Goal: Book appointment/travel/reservation

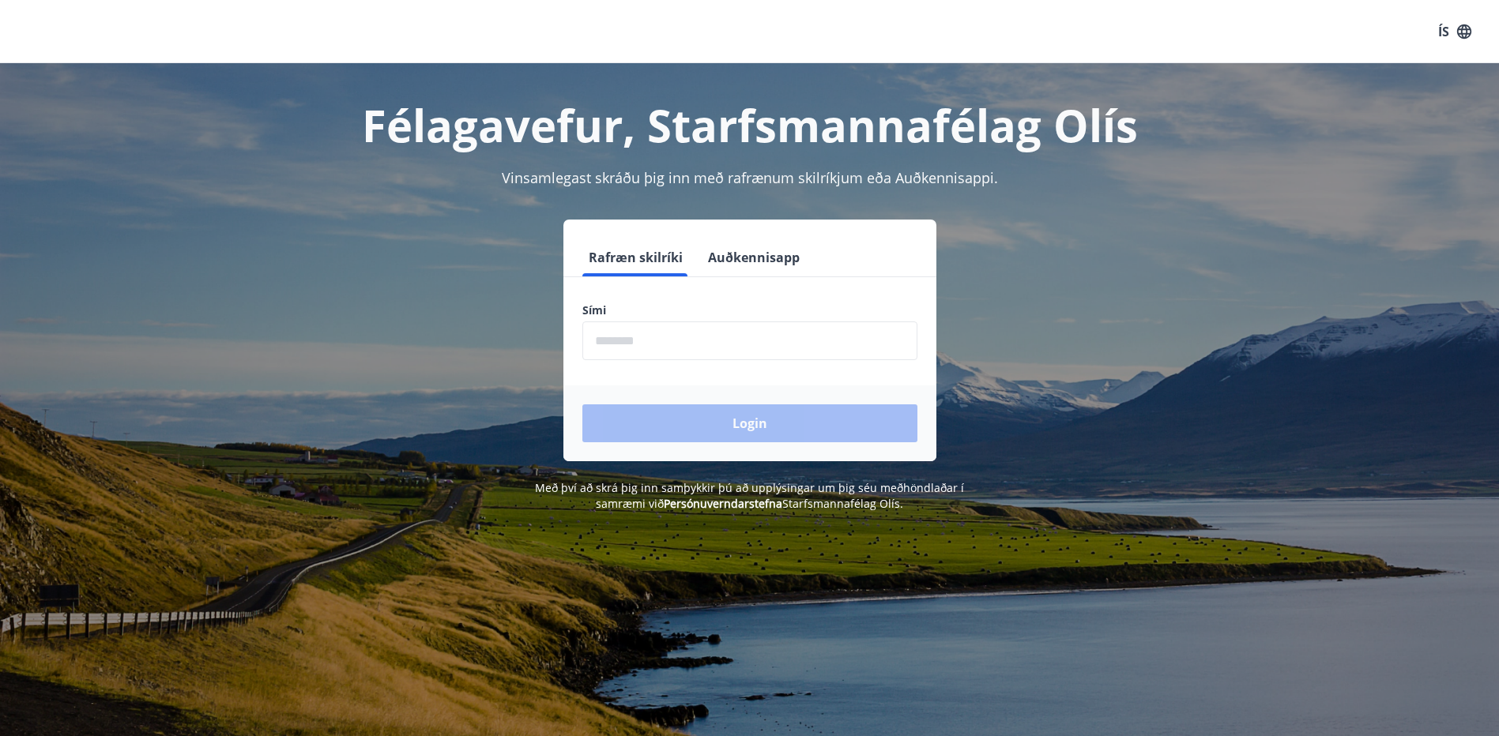
click at [589, 337] on input "phone" at bounding box center [749, 341] width 335 height 39
type input "********"
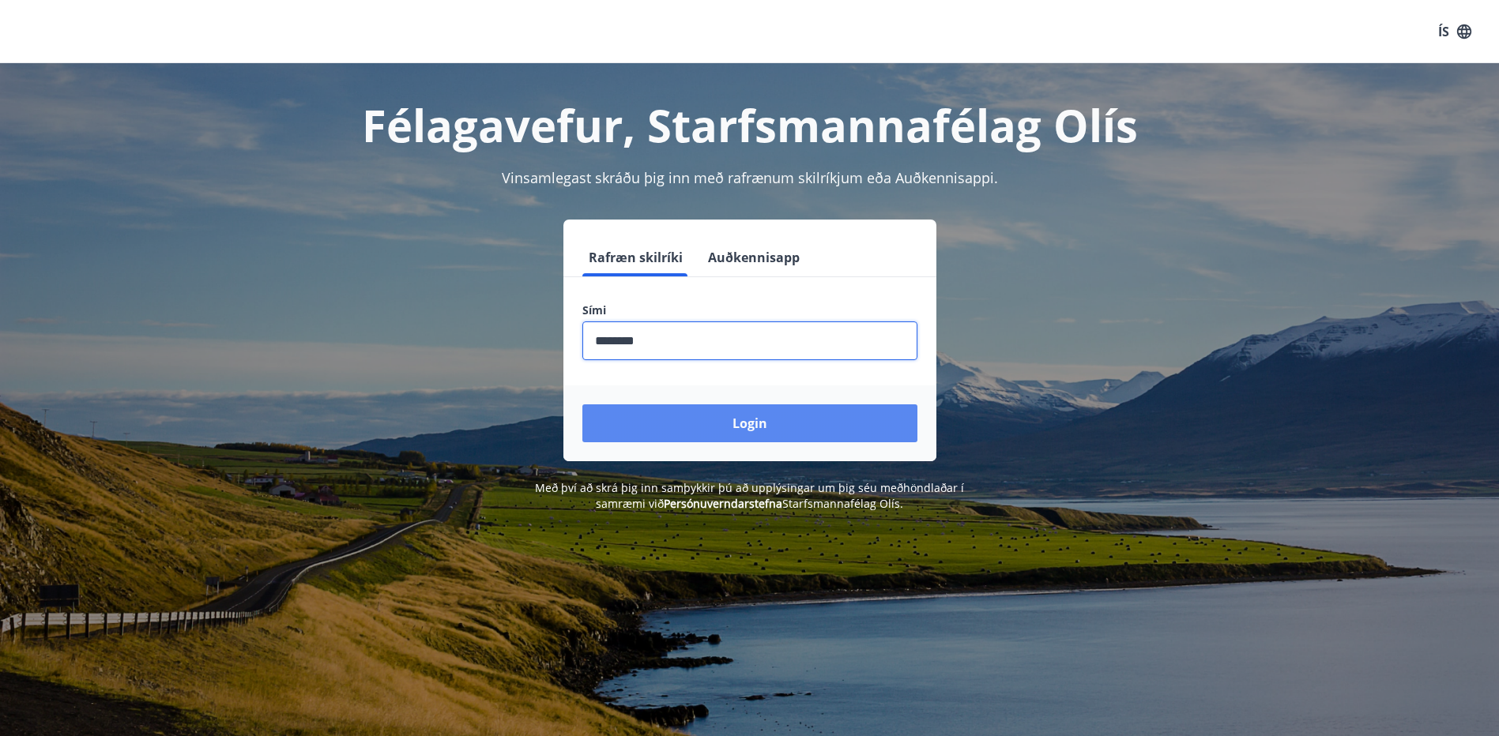
click at [733, 428] on button "Login" at bounding box center [749, 424] width 335 height 38
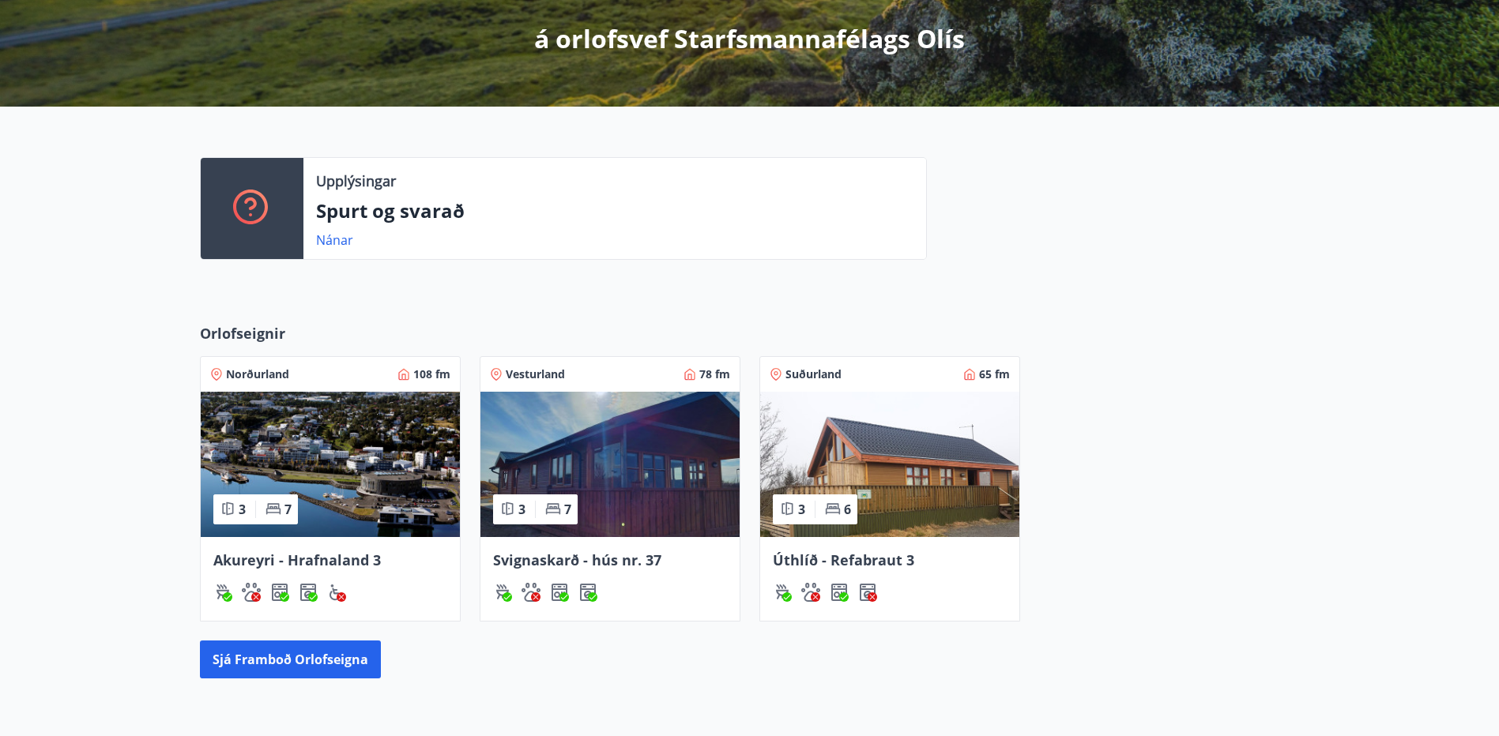
scroll to position [316, 0]
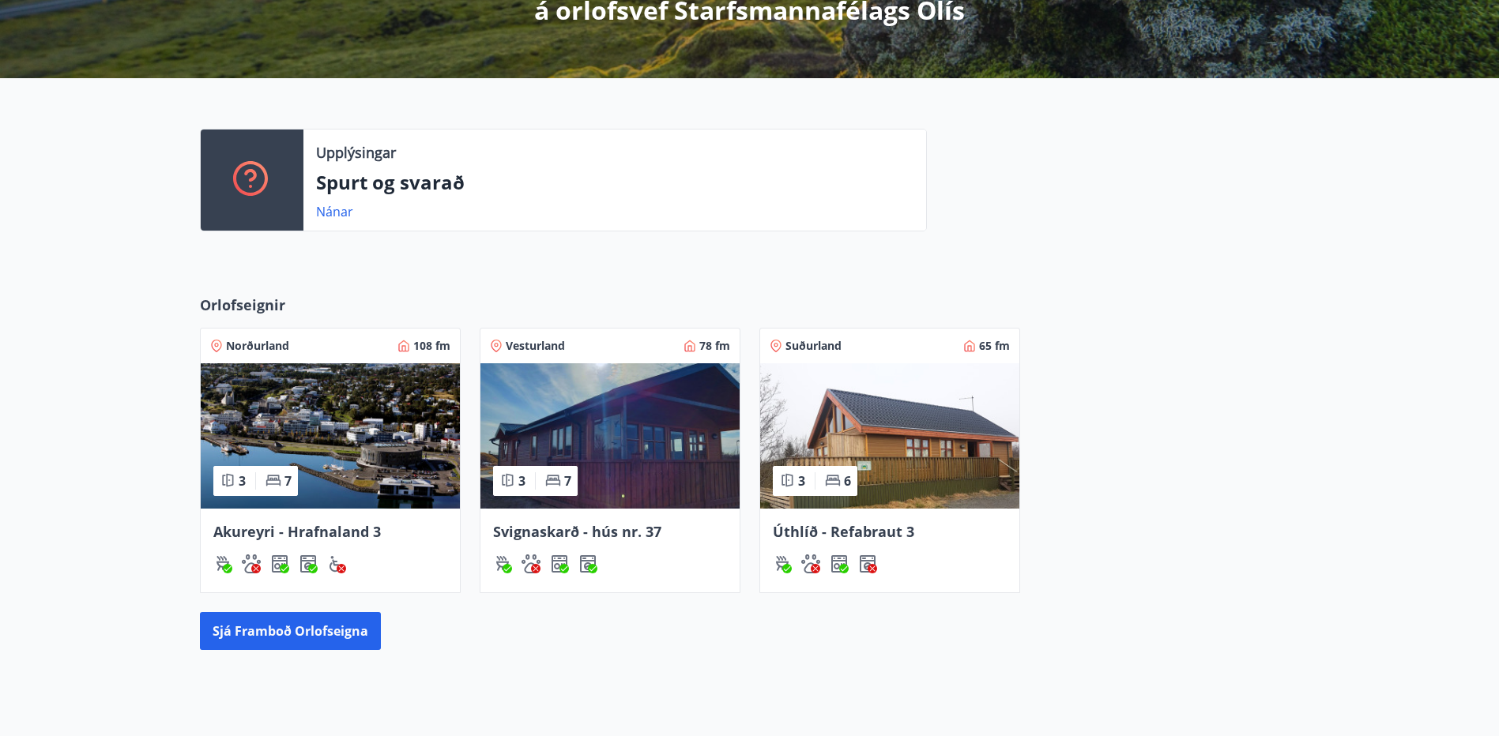
click at [292, 454] on img at bounding box center [330, 435] width 259 height 145
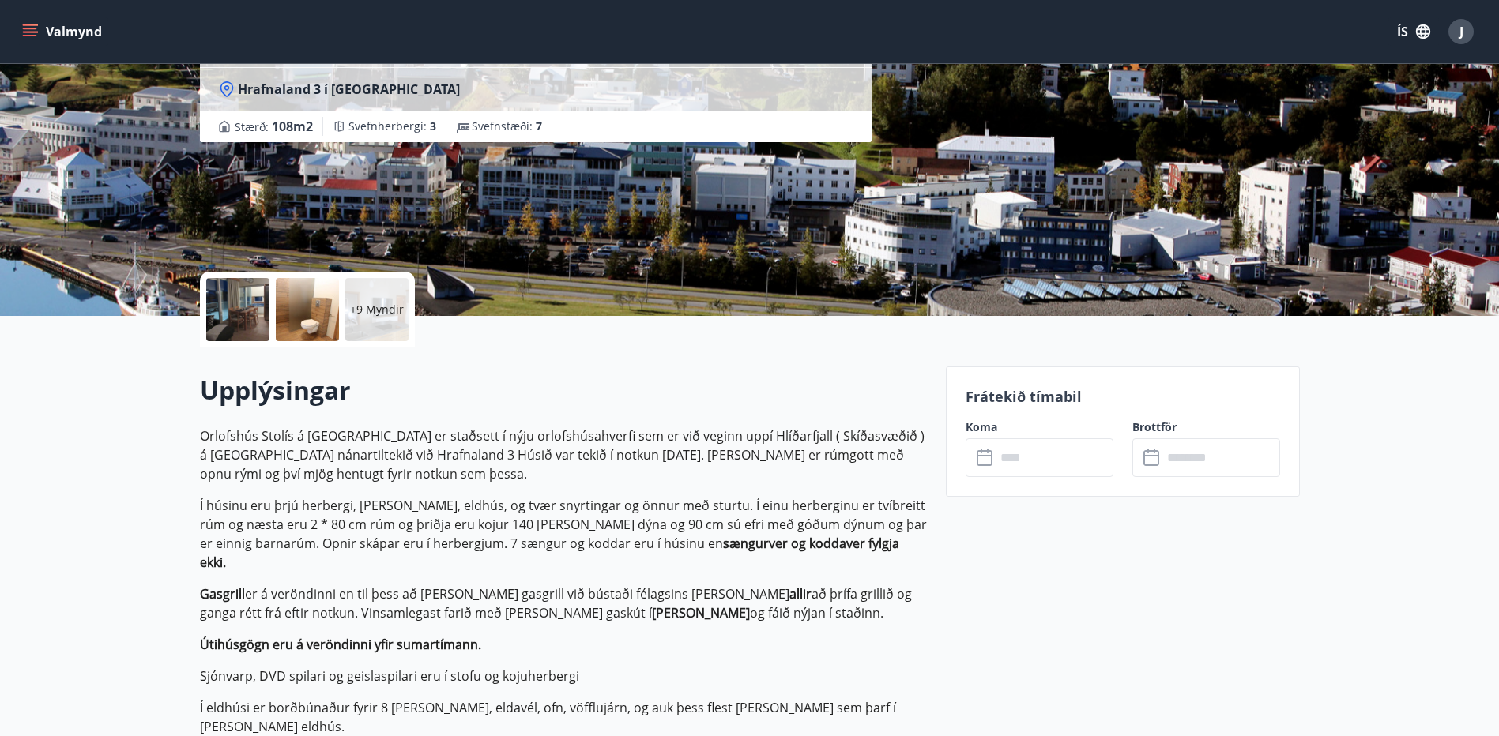
scroll to position [79, 0]
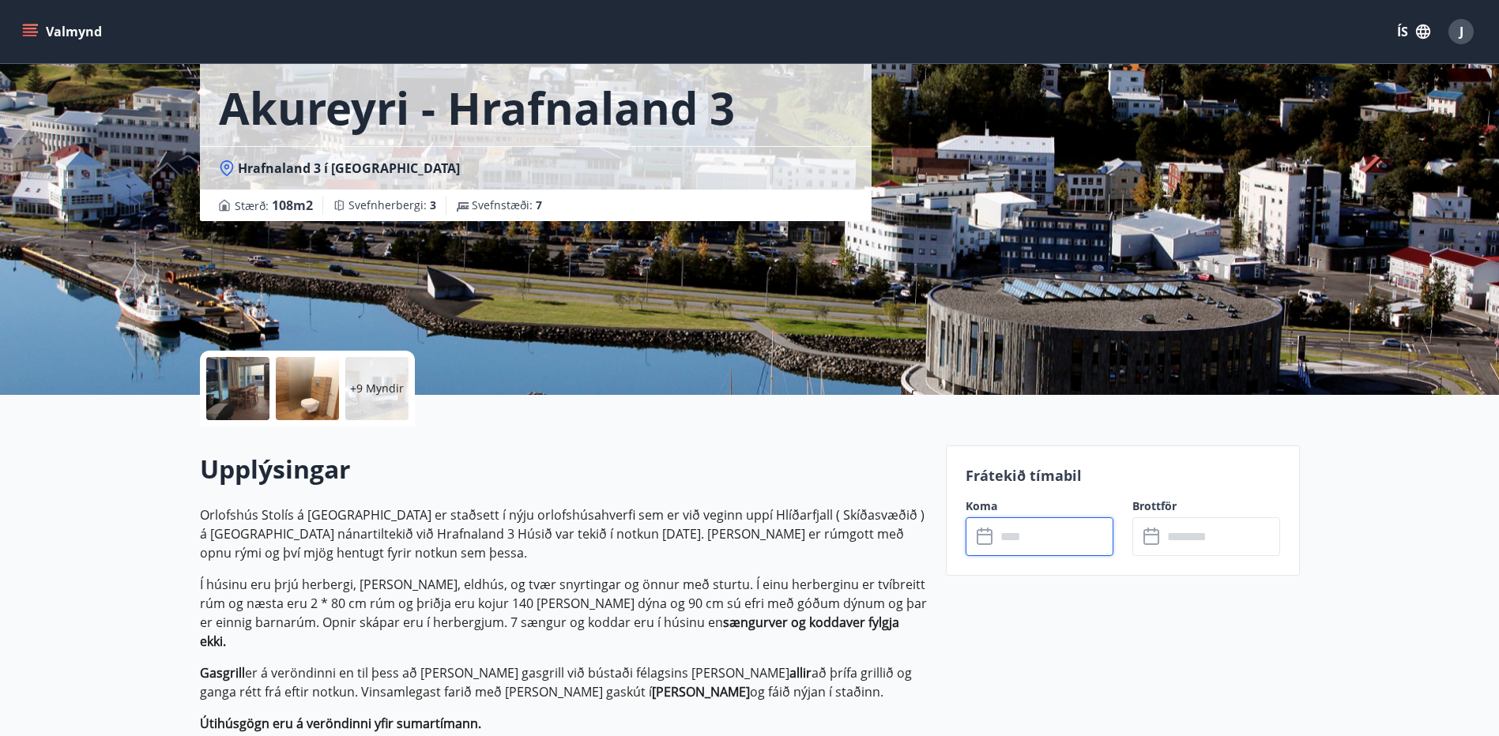
click at [1007, 530] on input "text" at bounding box center [1054, 536] width 118 height 39
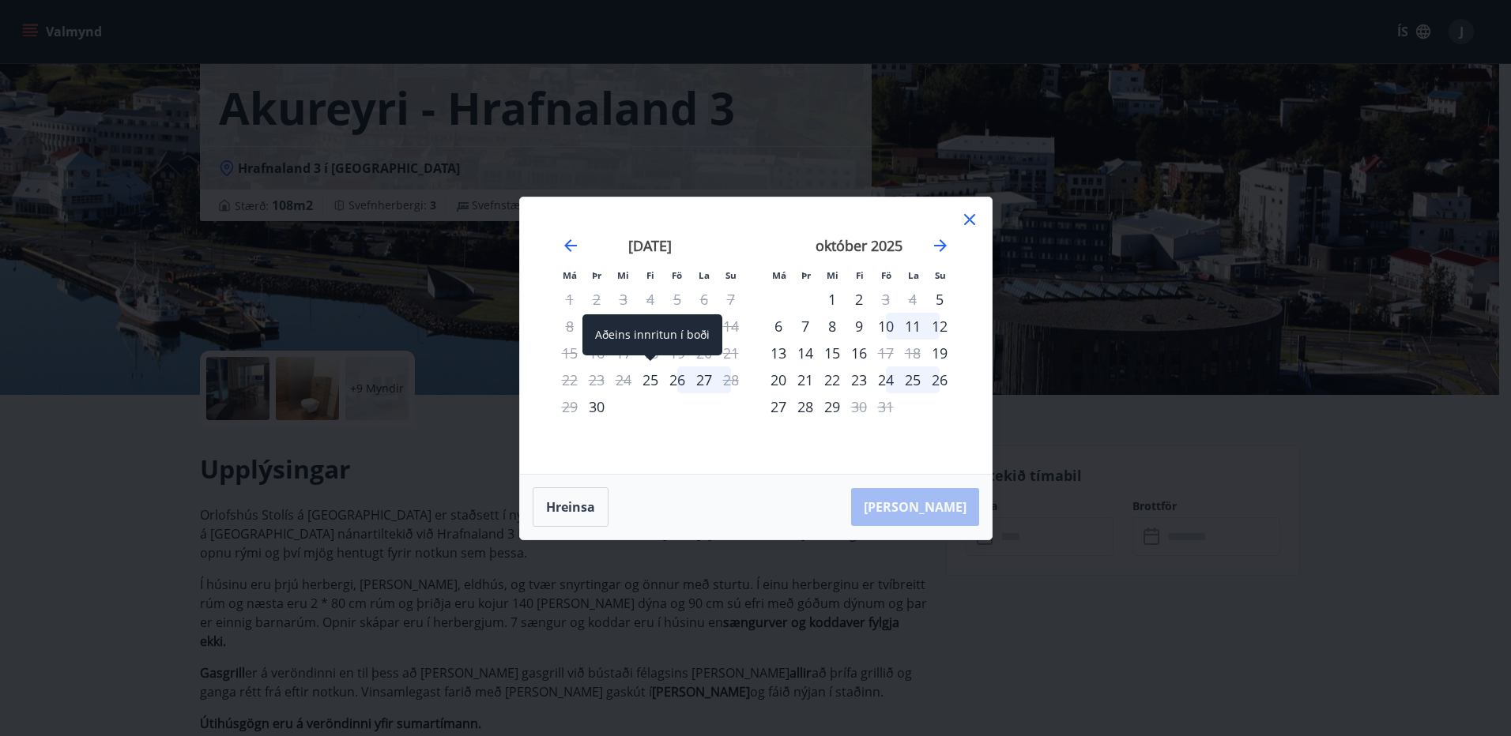
click at [653, 382] on div "25" at bounding box center [650, 380] width 27 height 27
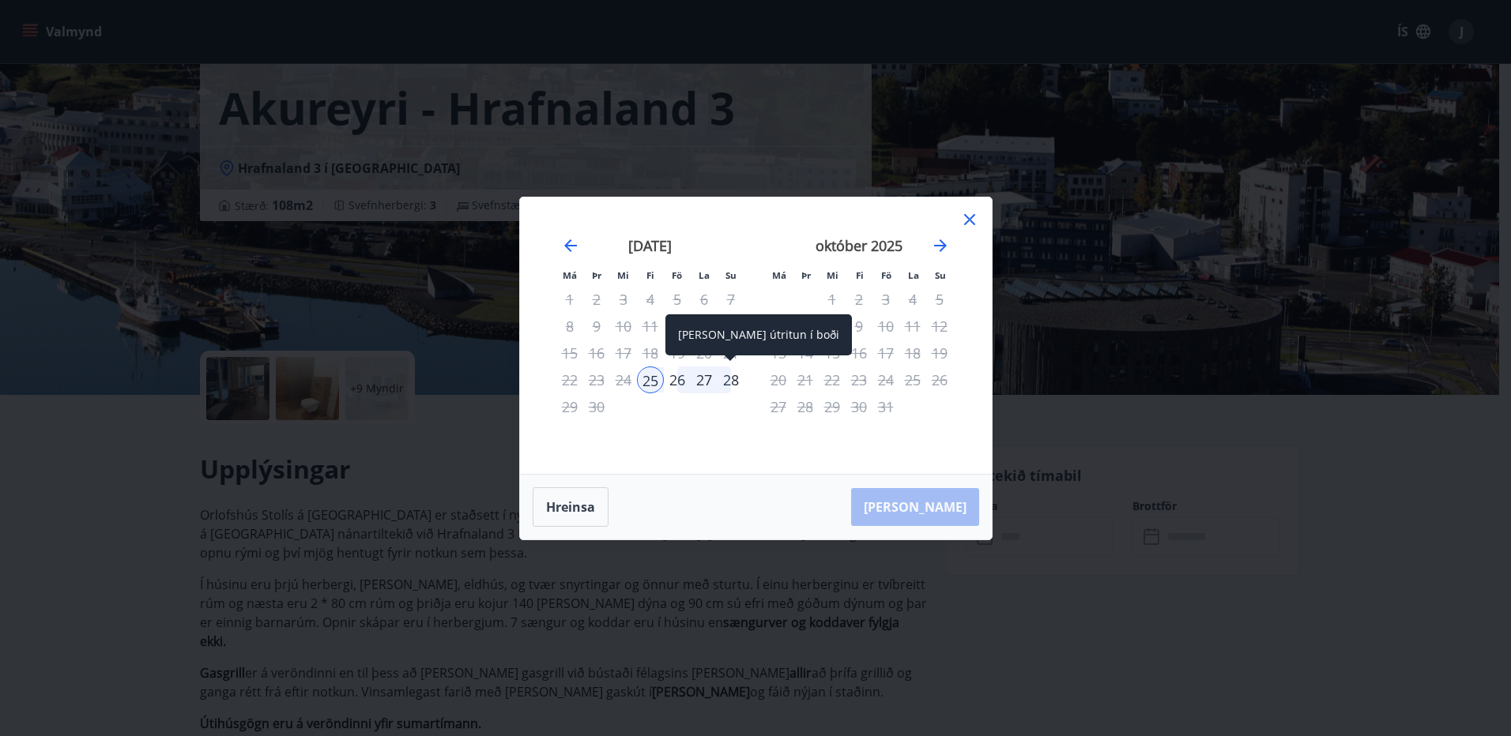
click at [732, 384] on div "28" at bounding box center [730, 380] width 27 height 27
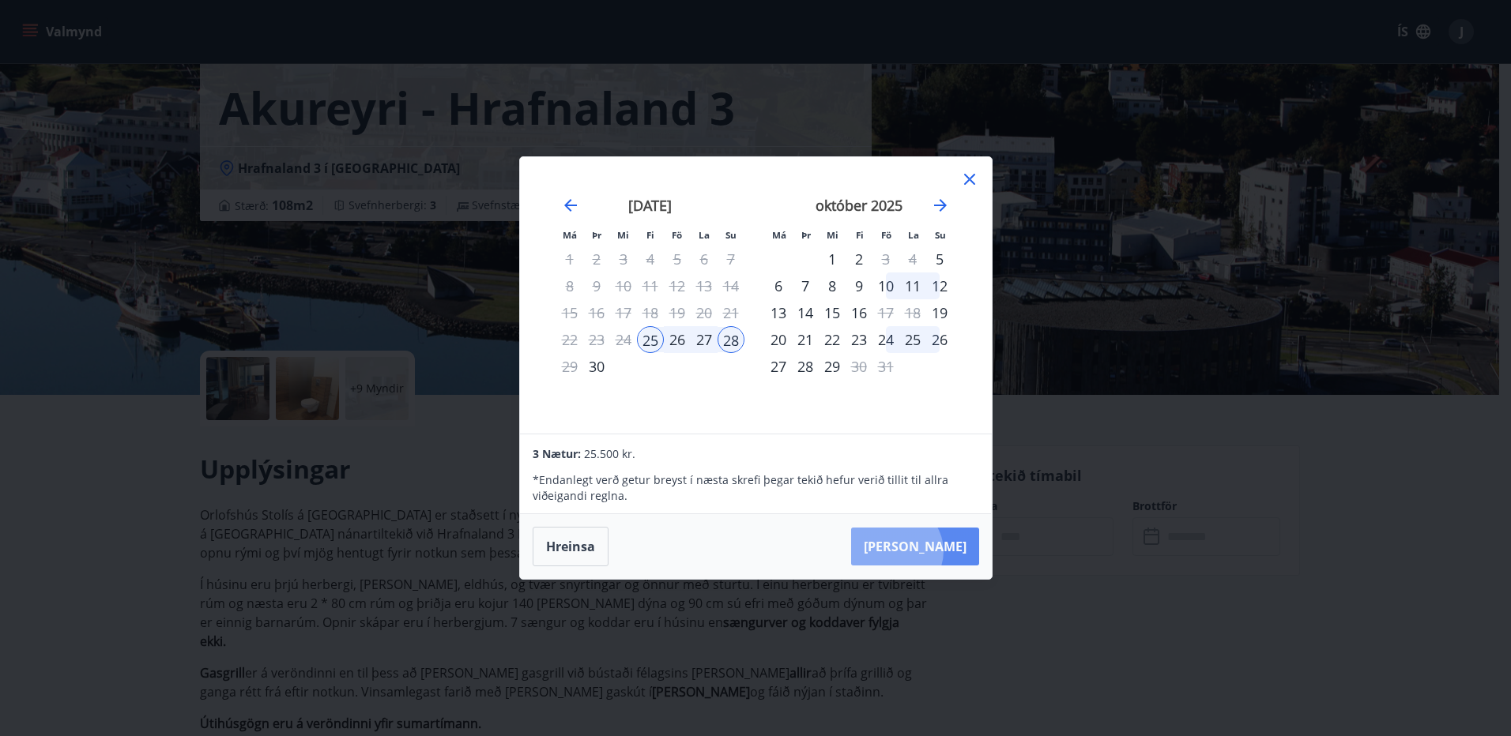
click at [943, 551] on button "[PERSON_NAME]" at bounding box center [915, 547] width 128 height 38
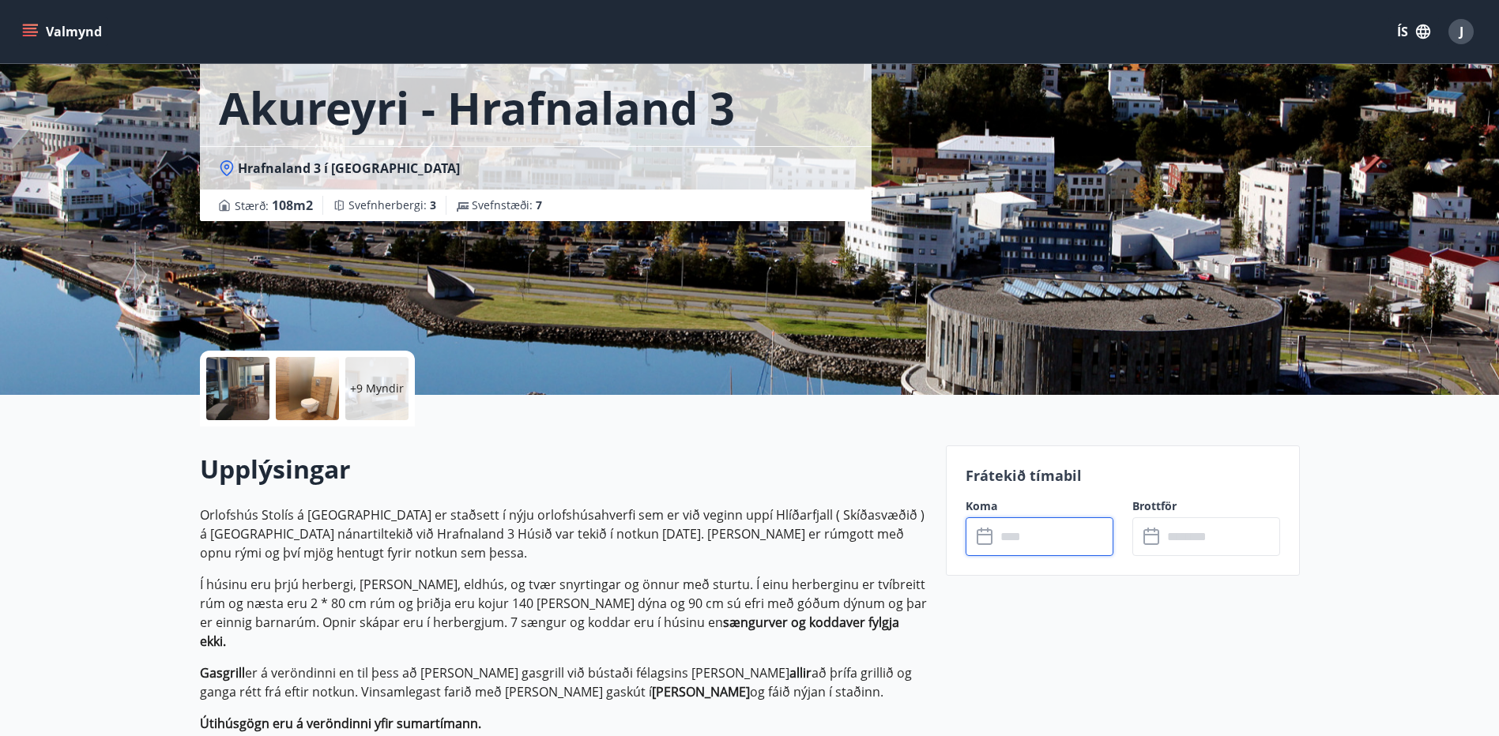
type input "******"
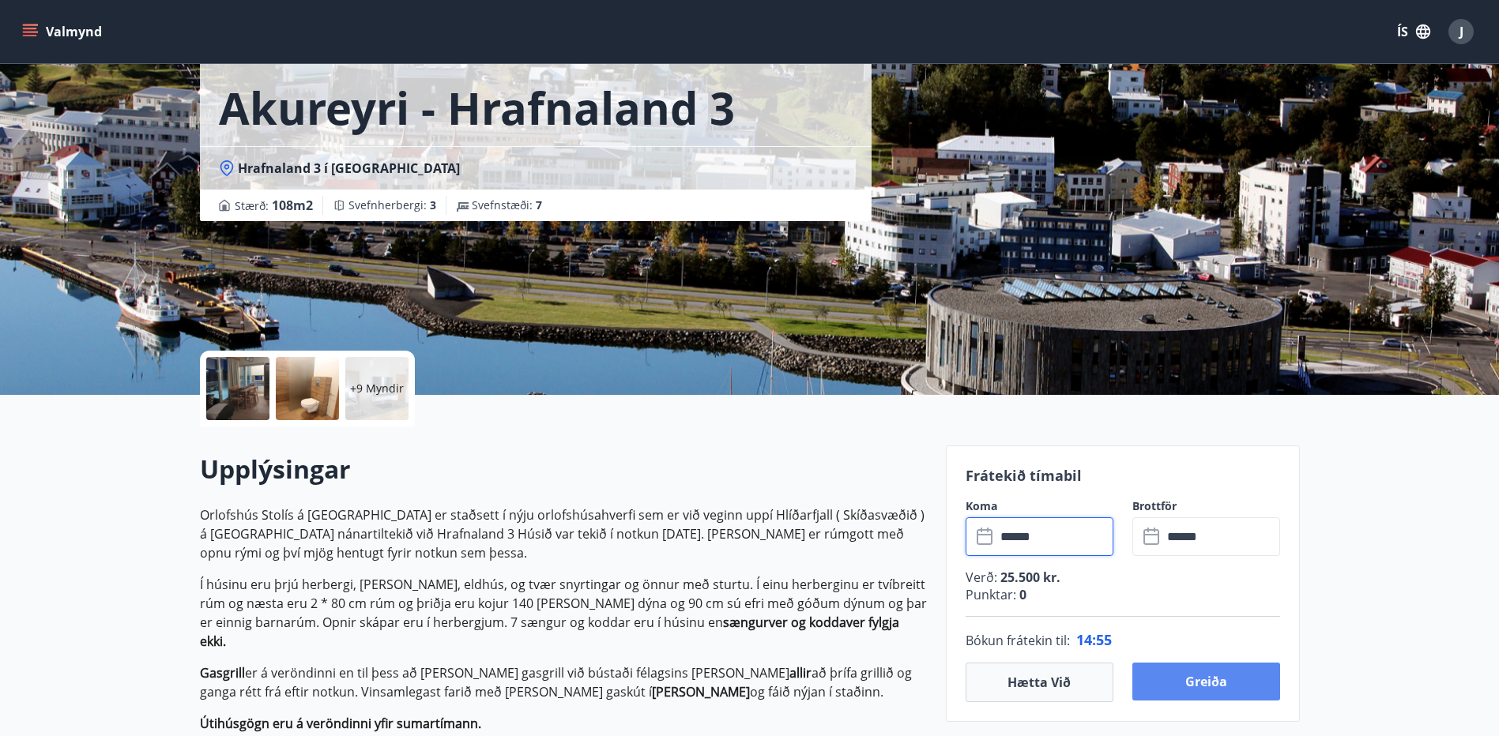
click at [1213, 675] on button "Greiða" at bounding box center [1206, 682] width 148 height 38
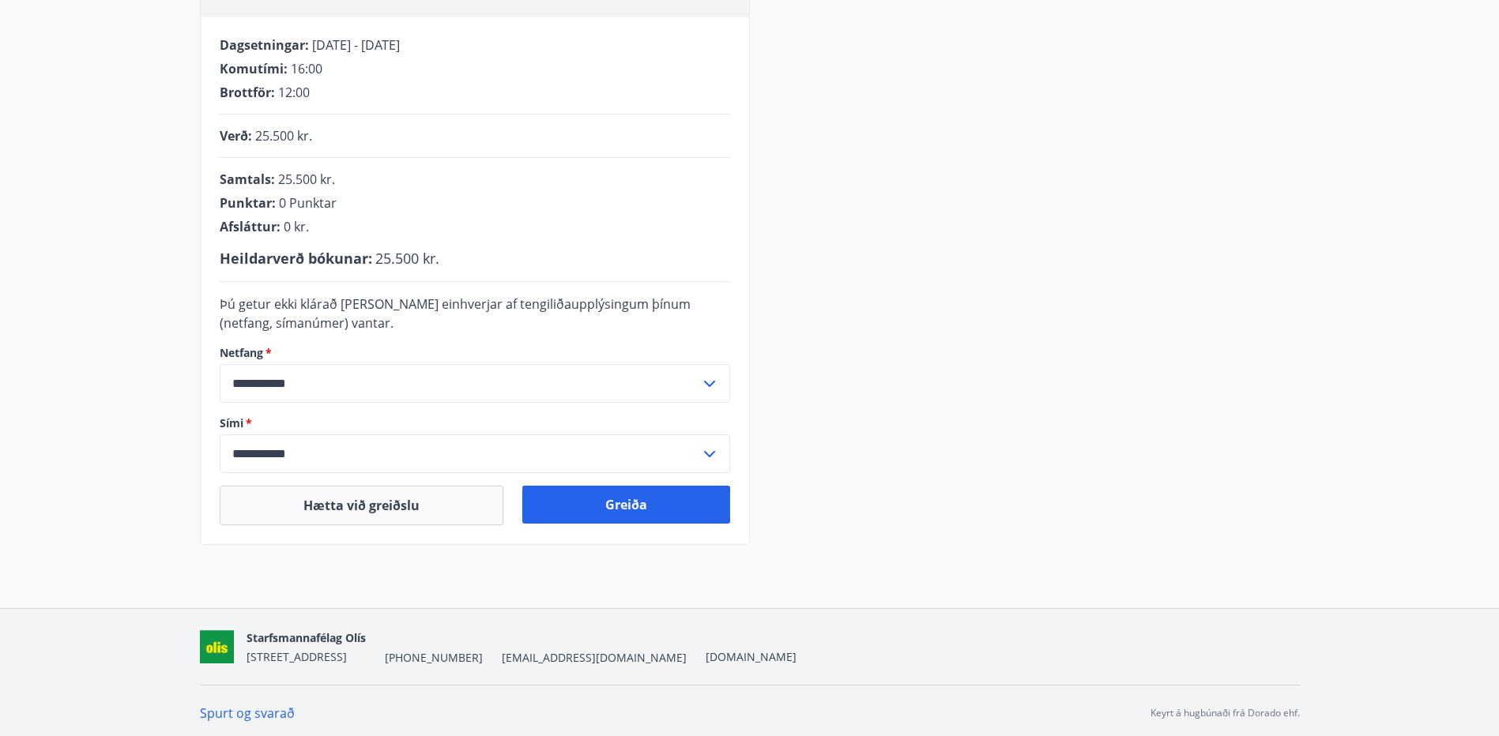
scroll to position [309, 0]
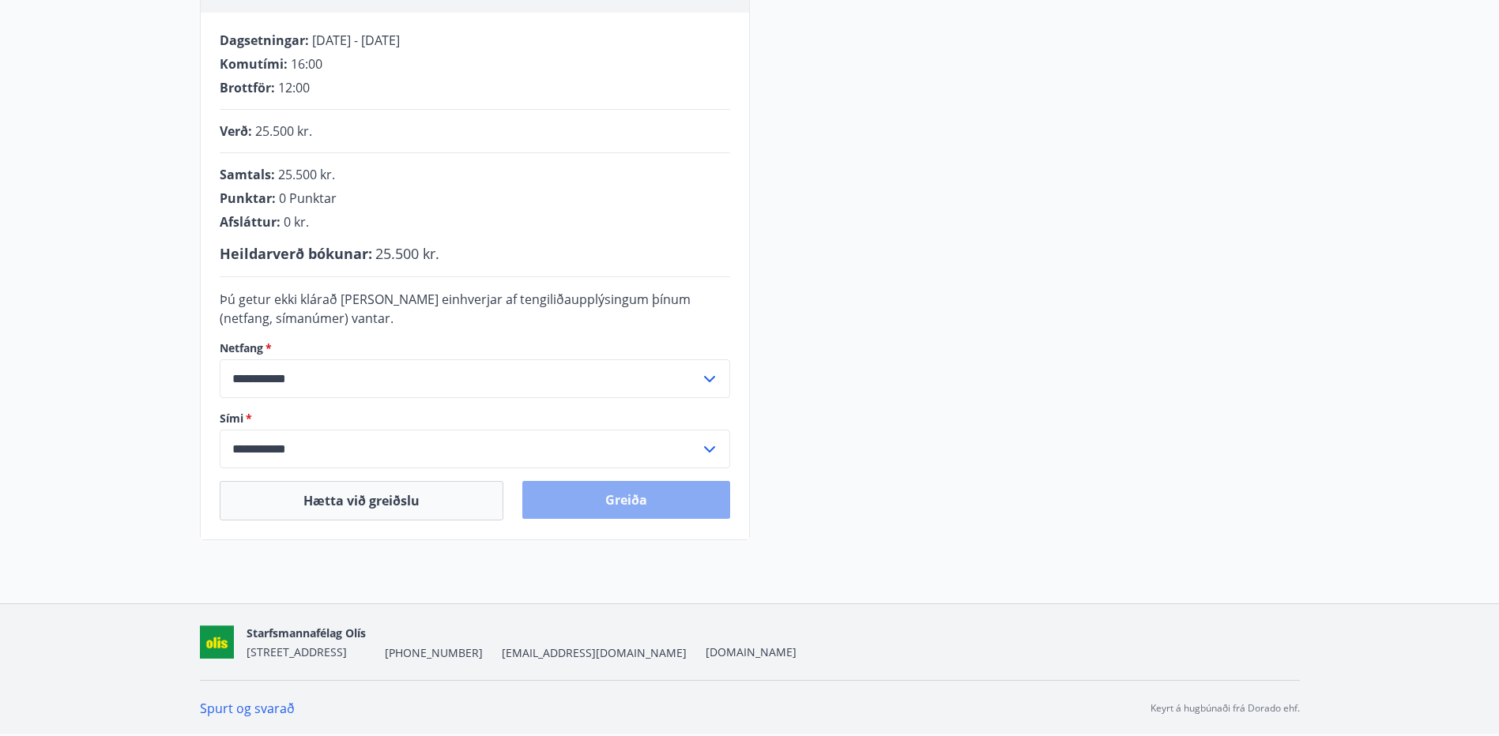
click at [636, 507] on button "Greiða" at bounding box center [626, 500] width 208 height 38
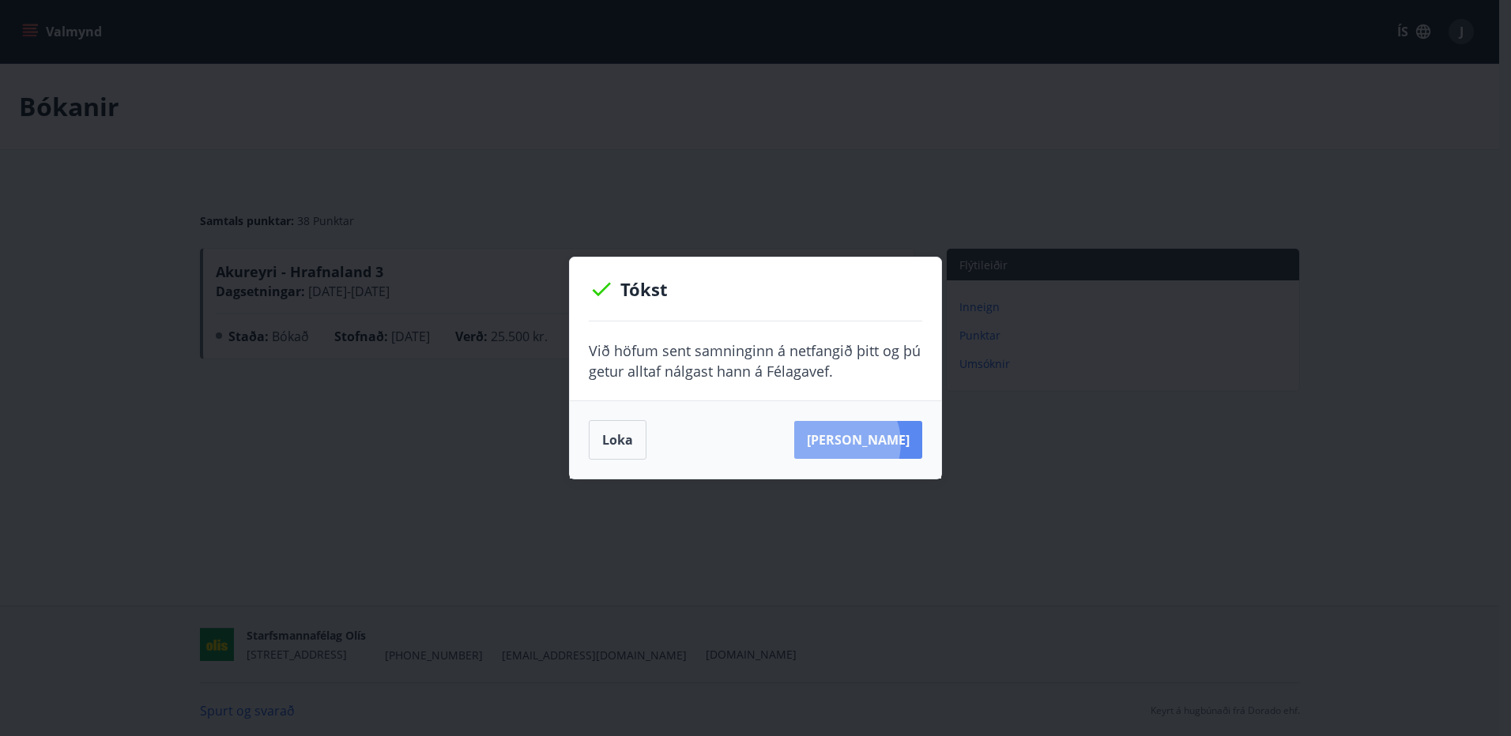
click at [860, 443] on button "[PERSON_NAME]" at bounding box center [858, 440] width 128 height 38
